Goal: Check status: Check status

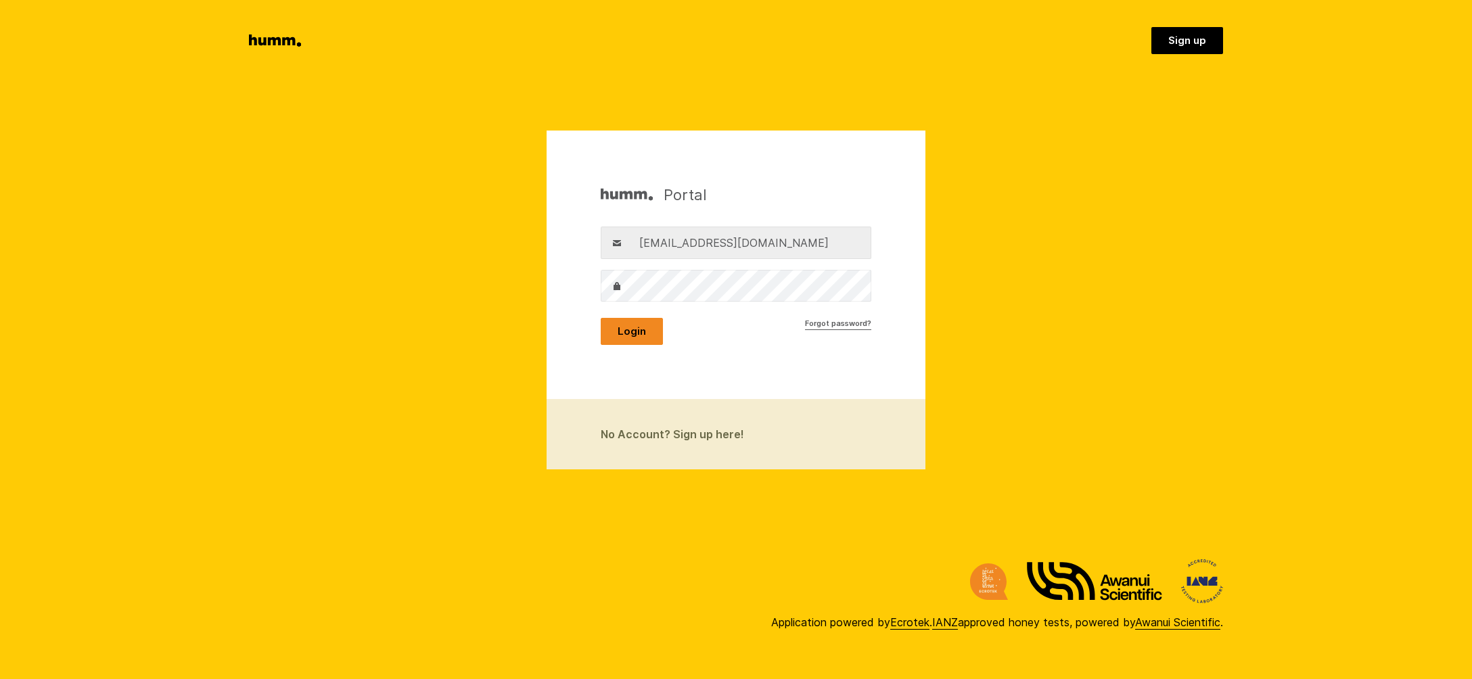
click at [629, 333] on button "Login" at bounding box center [632, 331] width 62 height 27
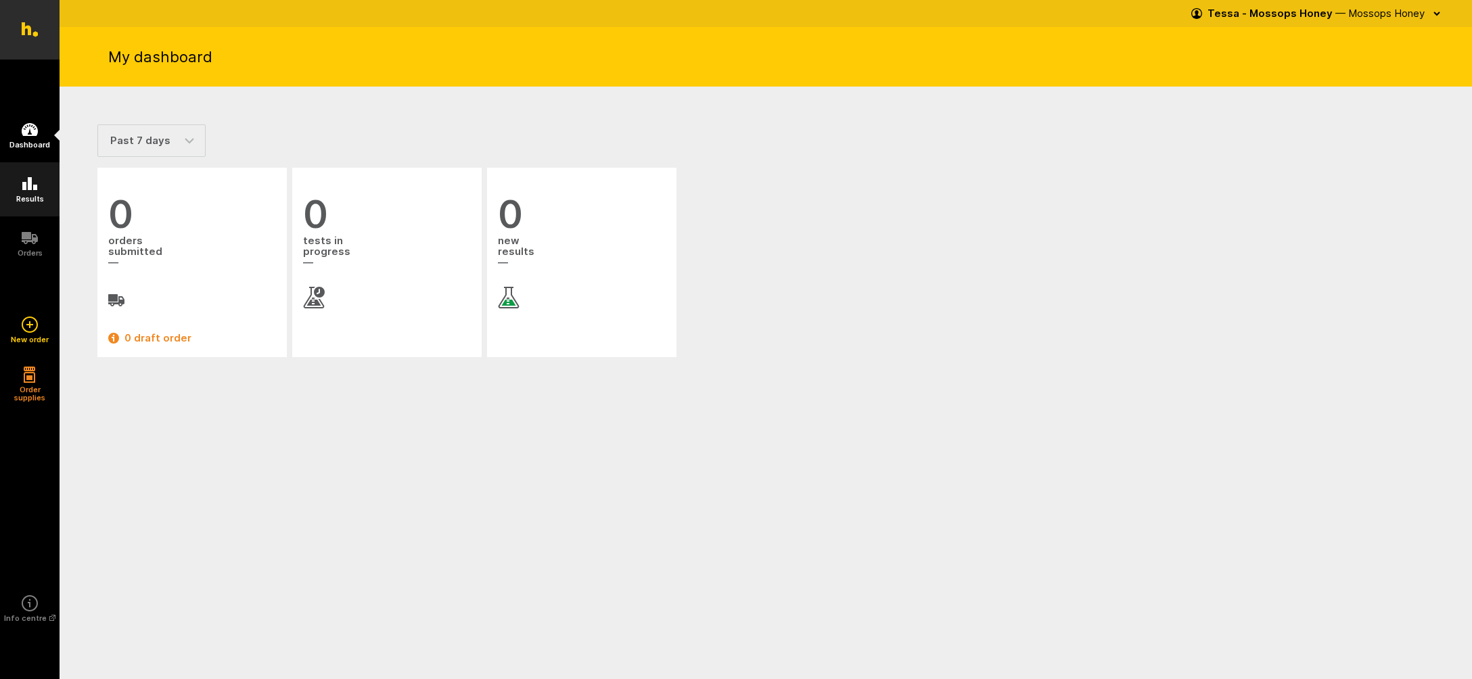
click at [25, 177] on icon at bounding box center [30, 184] width 16 height 16
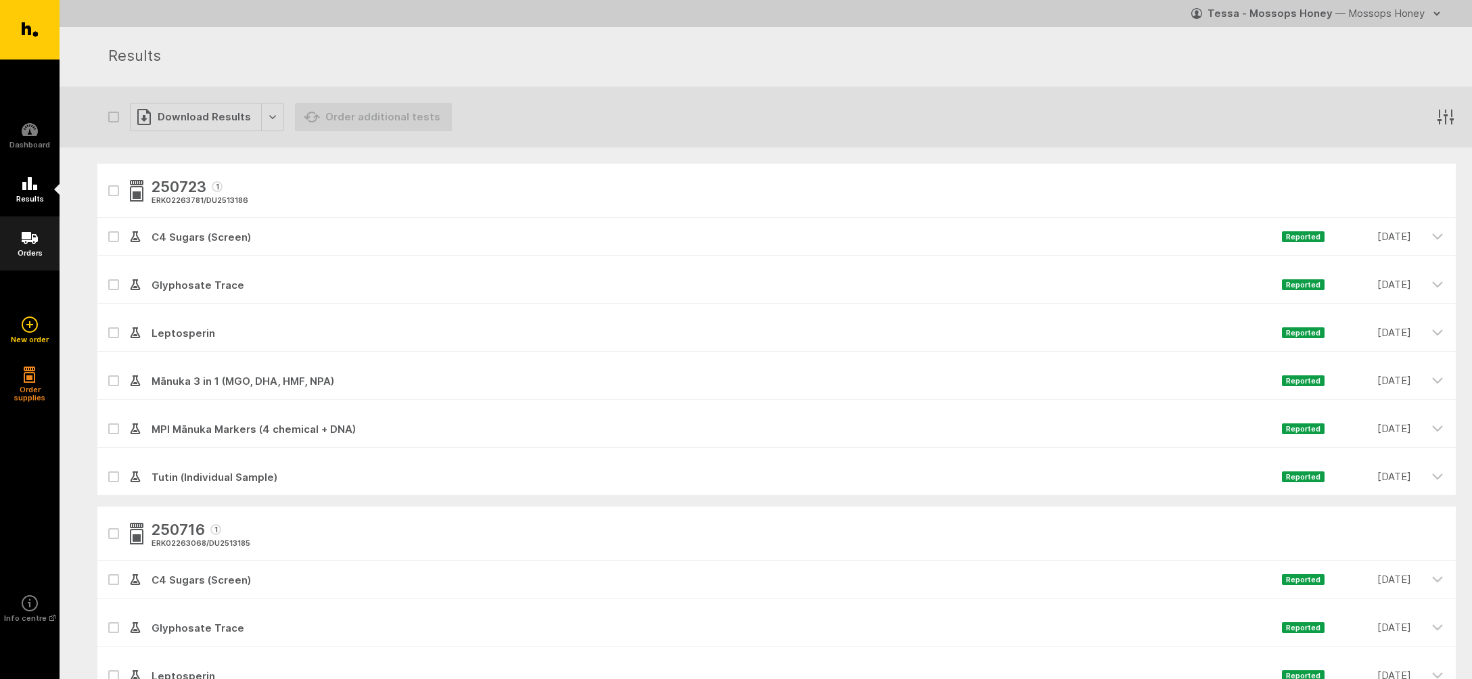
click at [31, 239] on icon at bounding box center [30, 238] width 16 height 12
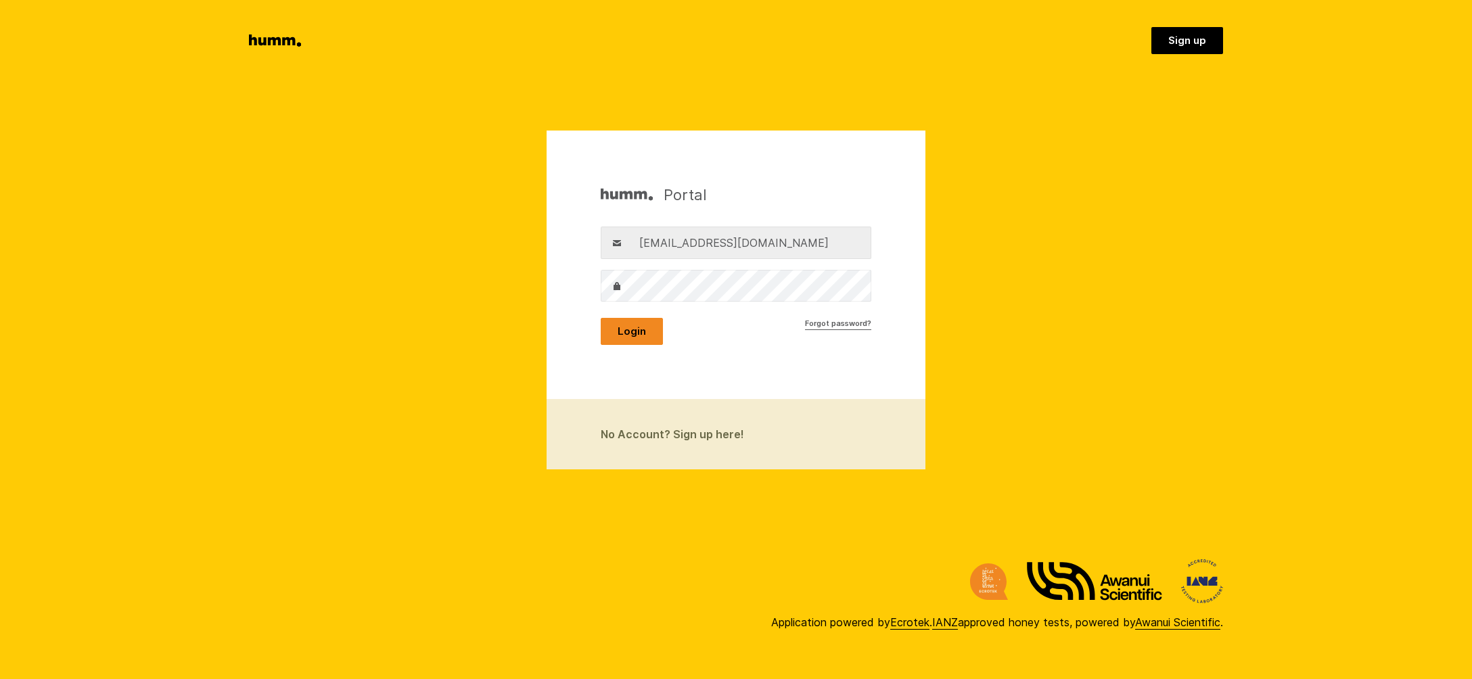
click at [625, 329] on button "Login" at bounding box center [632, 331] width 62 height 27
click at [634, 329] on button "Login" at bounding box center [632, 331] width 62 height 27
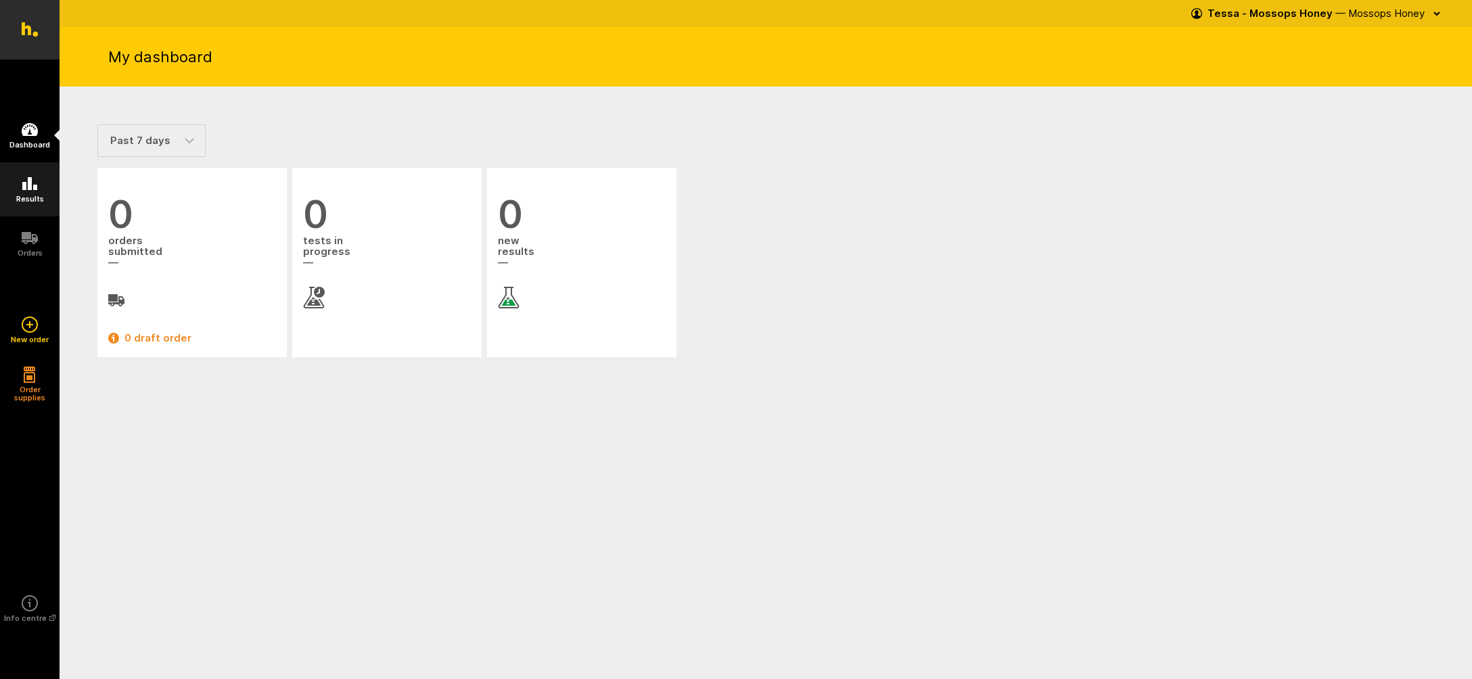
click at [24, 182] on icon at bounding box center [30, 184] width 16 height 16
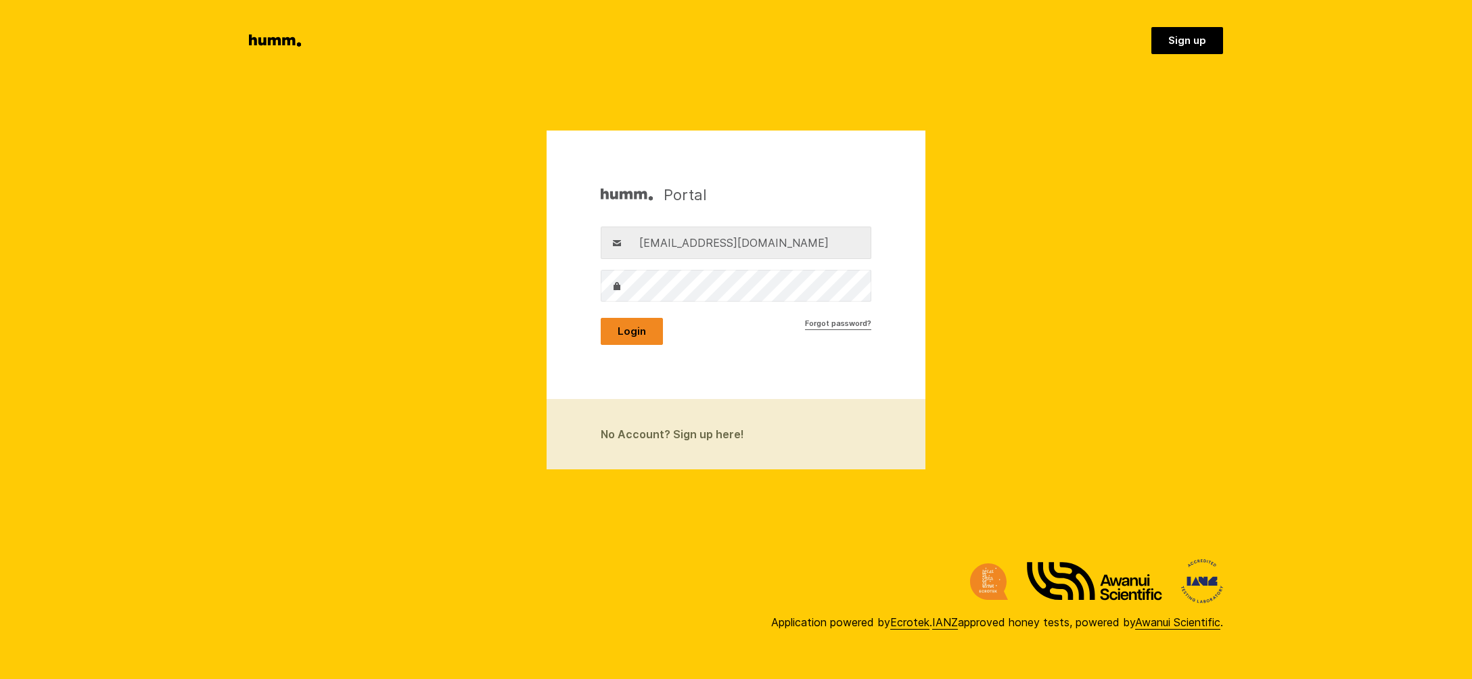
click at [626, 328] on button "Login" at bounding box center [632, 331] width 62 height 27
click at [643, 328] on button "Login" at bounding box center [632, 331] width 62 height 27
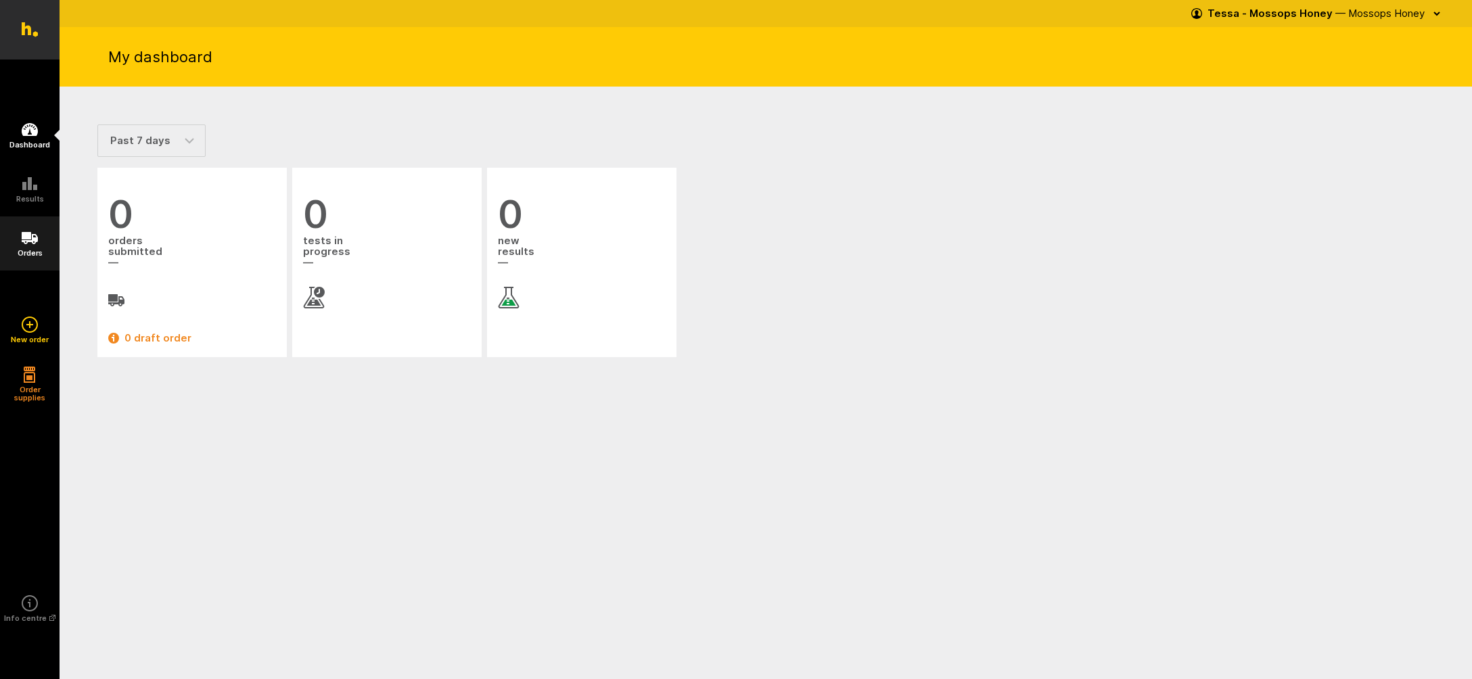
click at [32, 241] on icon at bounding box center [30, 238] width 16 height 12
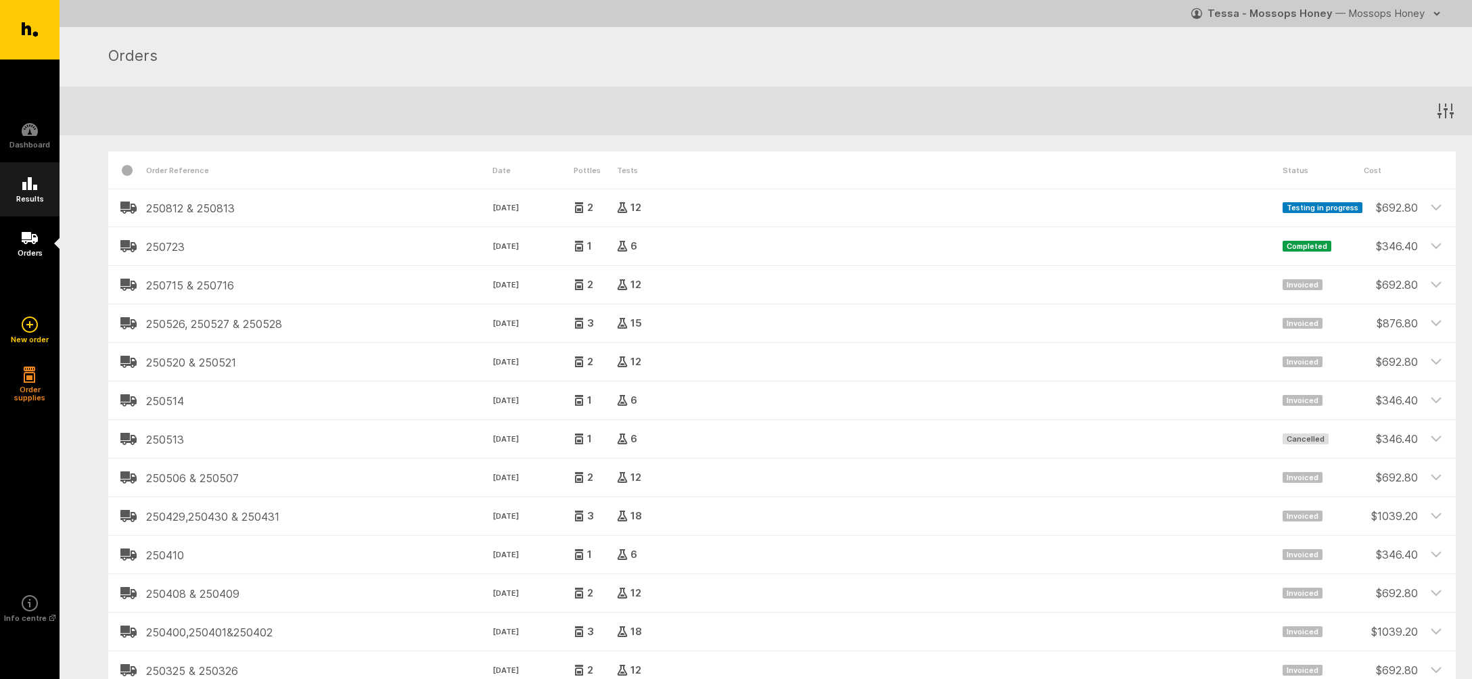
click at [30, 191] on icon at bounding box center [30, 184] width 16 height 16
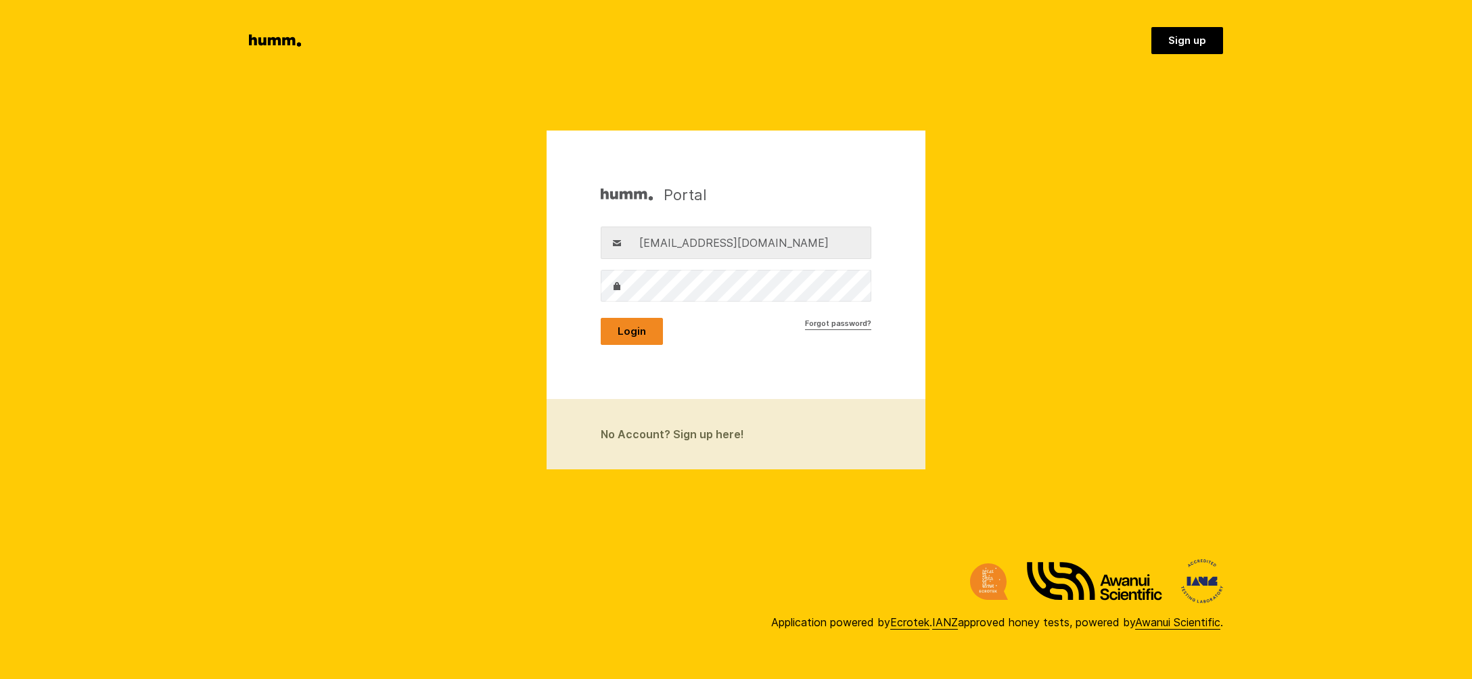
click at [641, 331] on button "Login" at bounding box center [632, 331] width 62 height 27
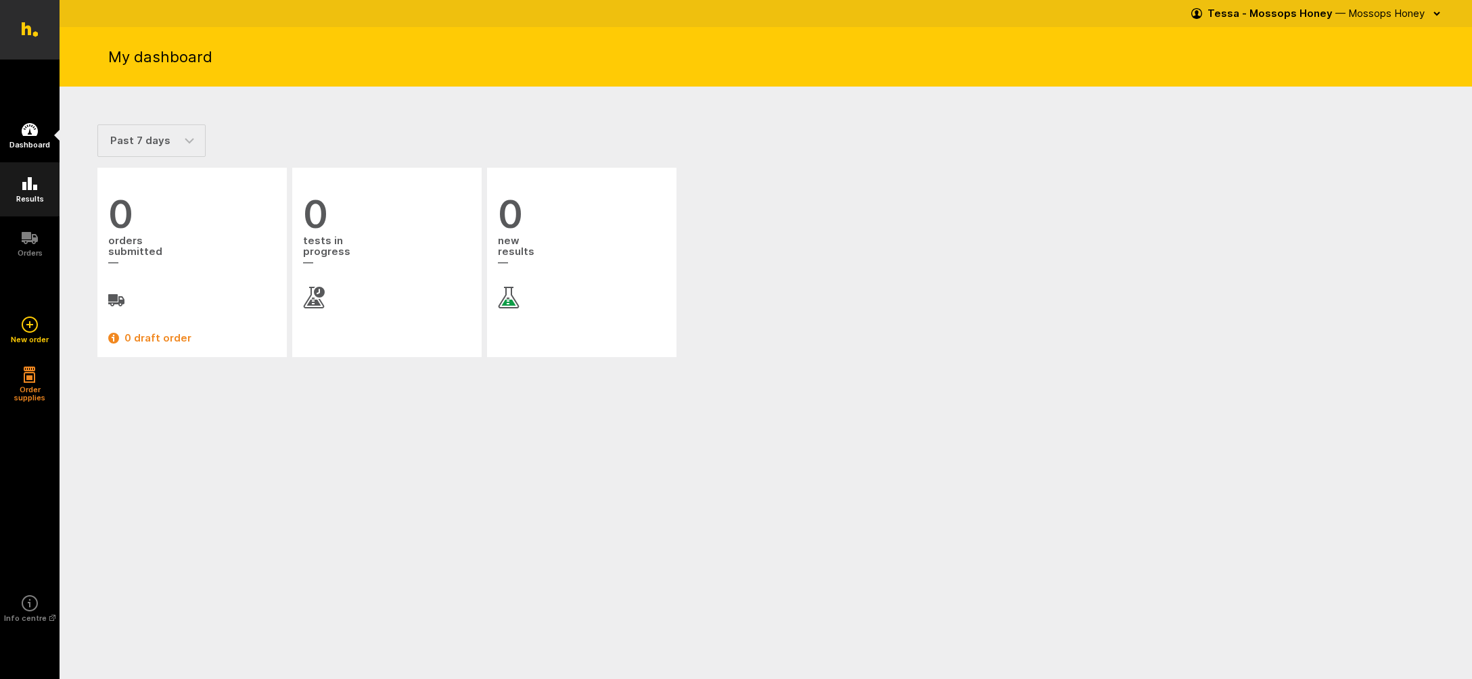
click at [31, 180] on icon at bounding box center [29, 183] width 15 height 13
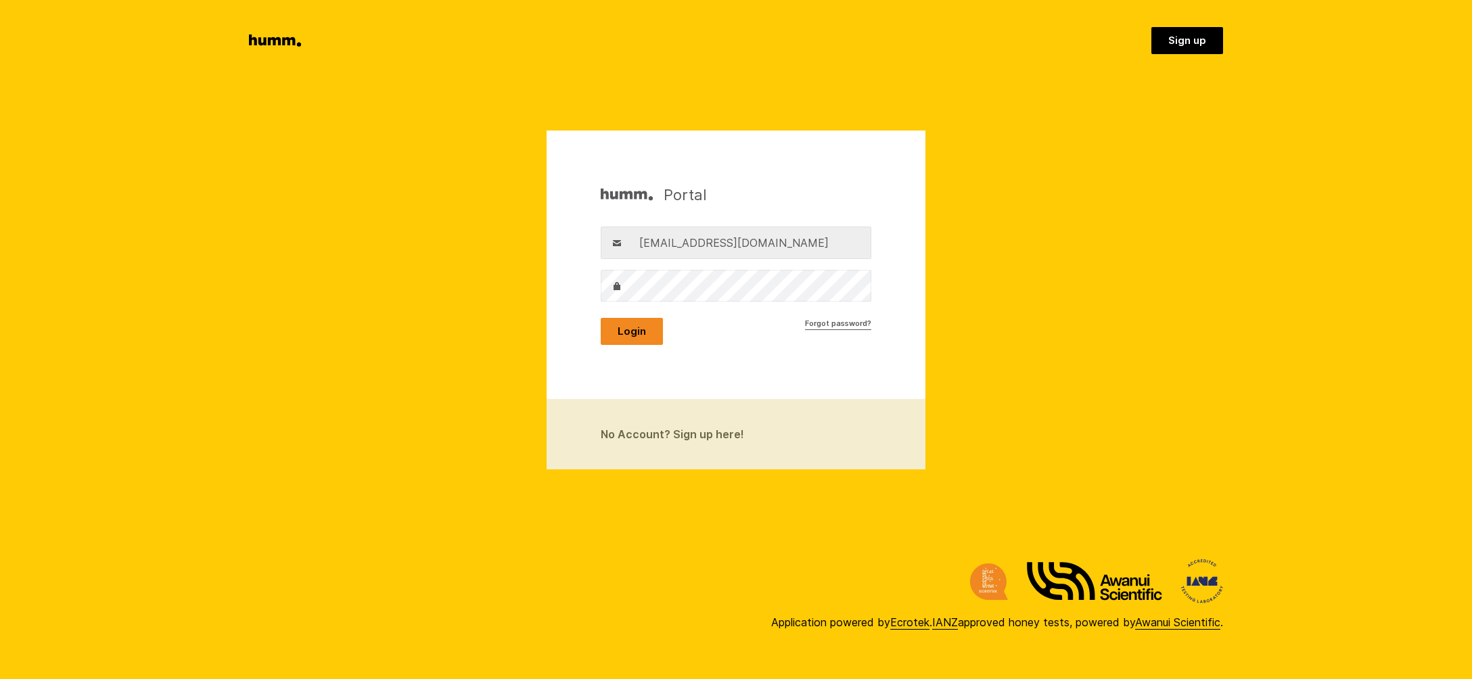
click at [626, 331] on button "Login" at bounding box center [632, 331] width 62 height 27
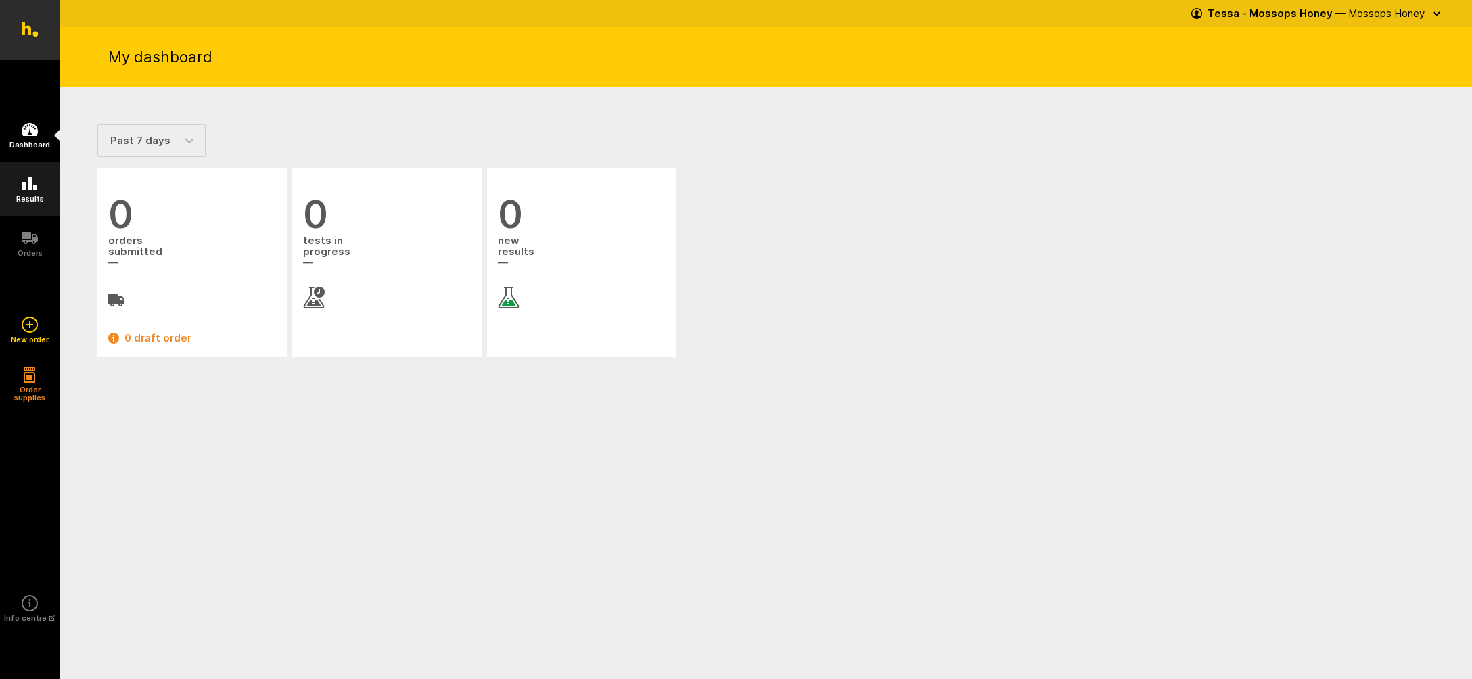
click at [30, 189] on icon at bounding box center [29, 183] width 15 height 13
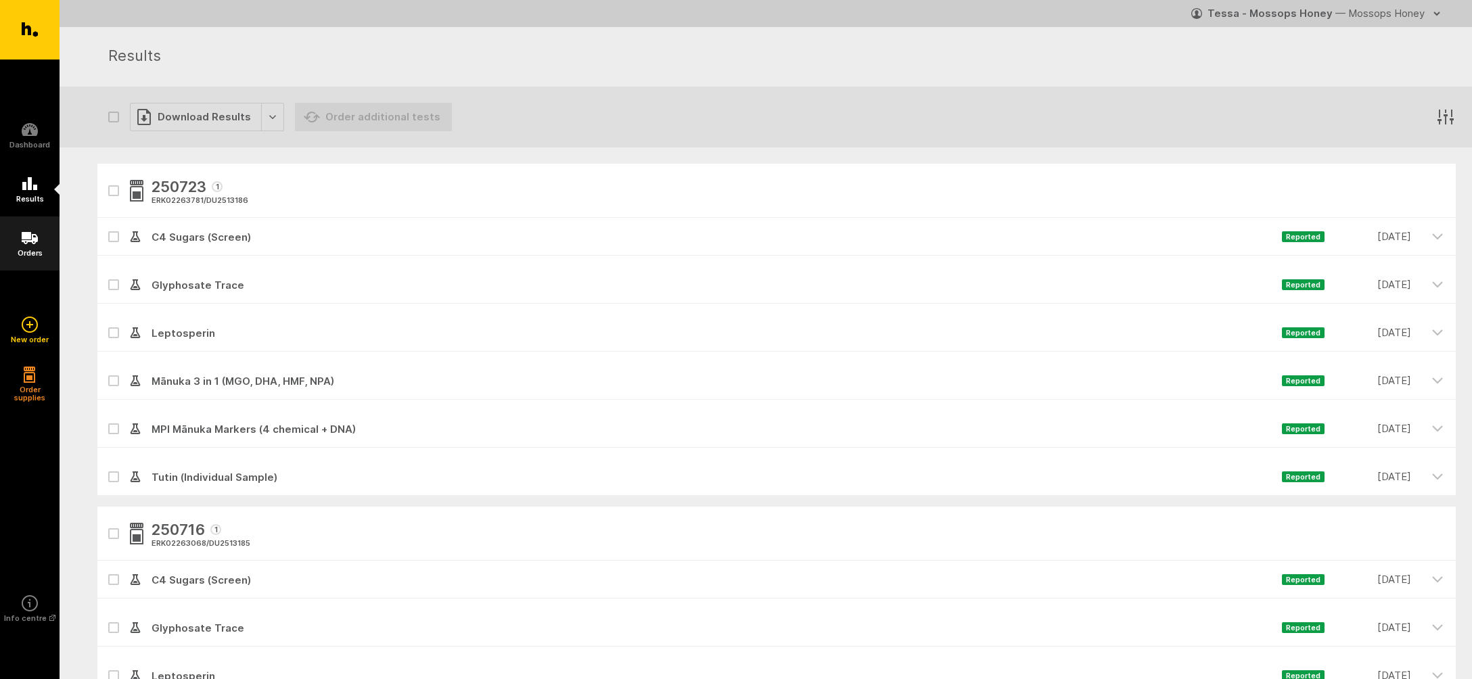
click at [26, 235] on icon at bounding box center [30, 238] width 16 height 12
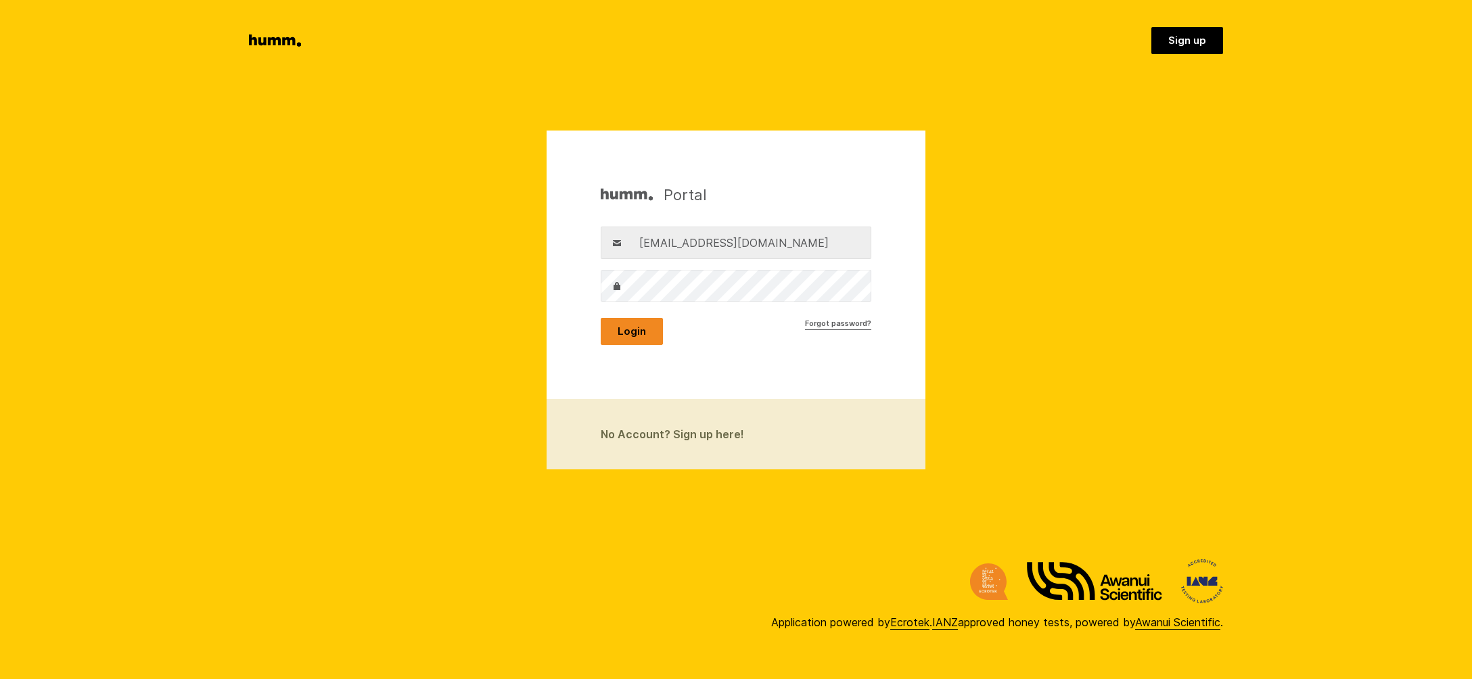
click at [627, 329] on button "Login" at bounding box center [632, 331] width 62 height 27
click at [627, 328] on button "Login" at bounding box center [632, 331] width 62 height 27
